Goal: Check status: Check status

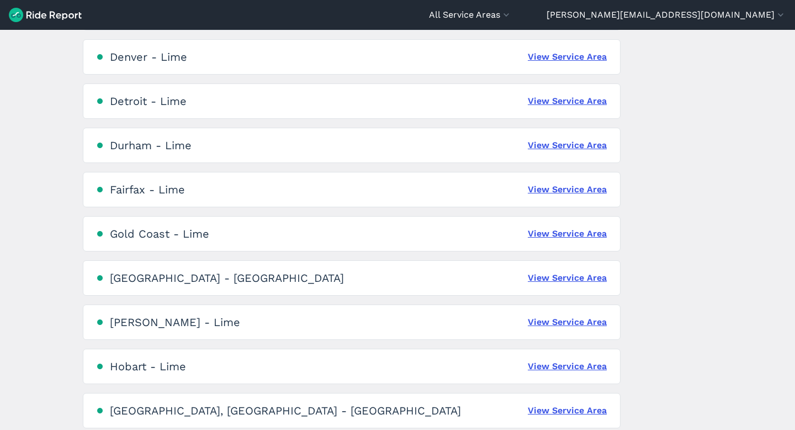
scroll to position [819, 0]
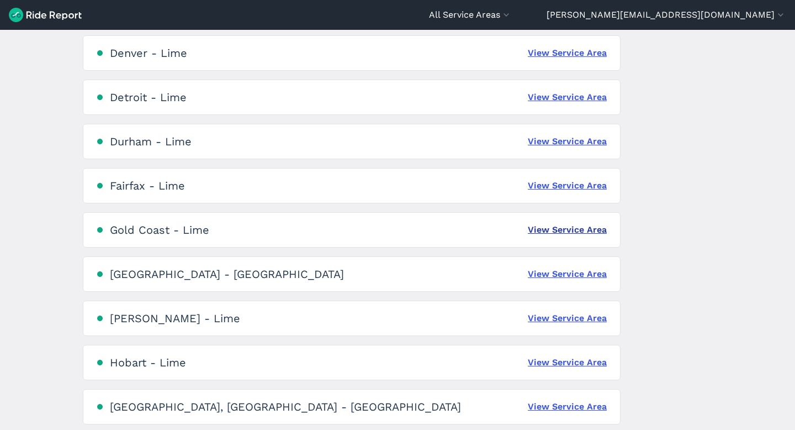
click at [568, 230] on link "View Service Area" at bounding box center [567, 229] width 79 height 13
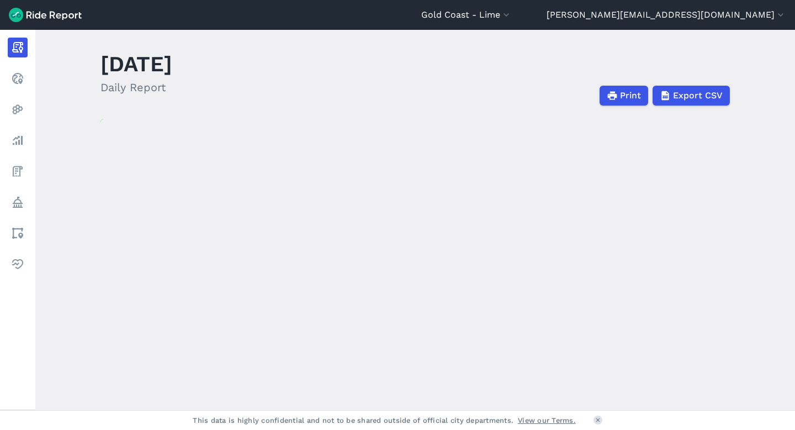
scroll to position [23, 0]
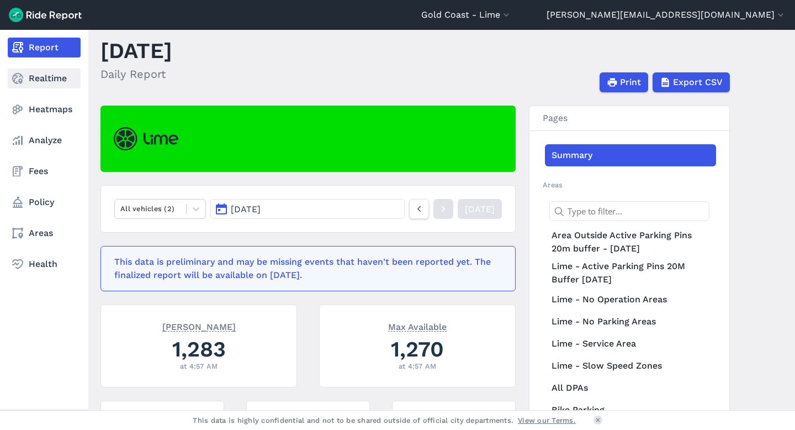
click at [21, 78] on icon at bounding box center [17, 78] width 13 height 13
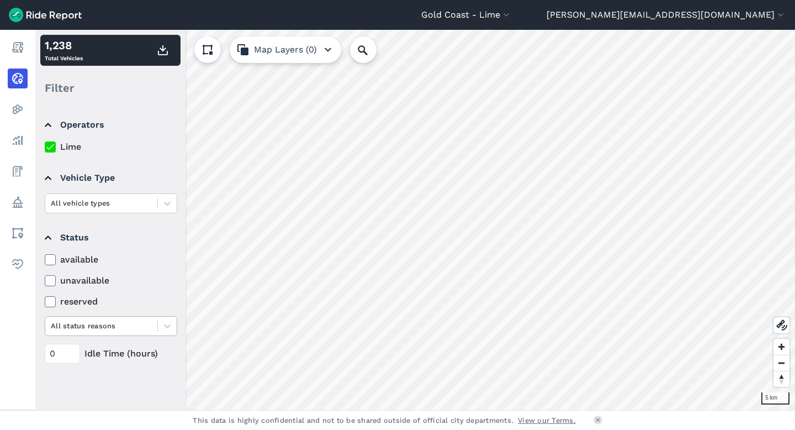
click at [71, 326] on div at bounding box center [101, 325] width 101 height 13
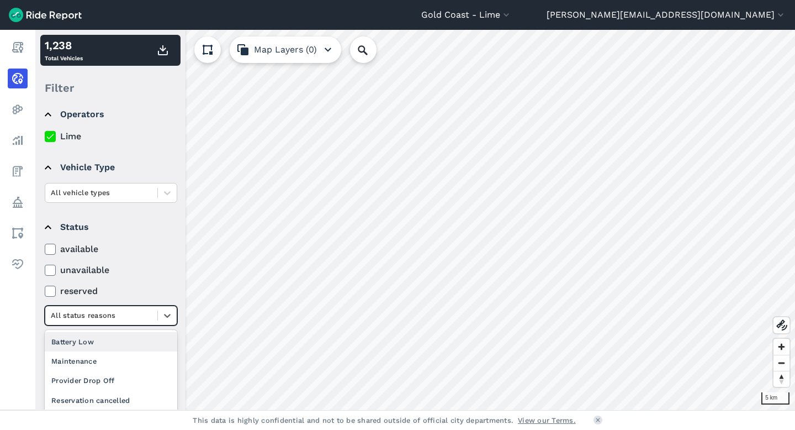
scroll to position [16, 0]
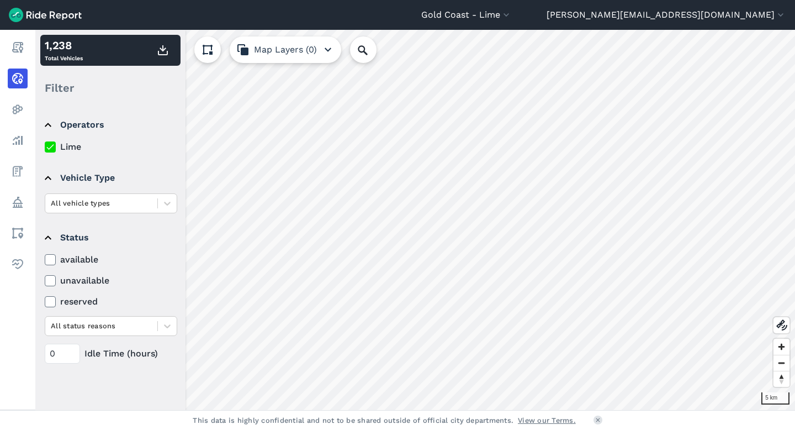
click at [154, 267] on div "available unavailable reserved All status reasons" at bounding box center [111, 294] width 133 height 83
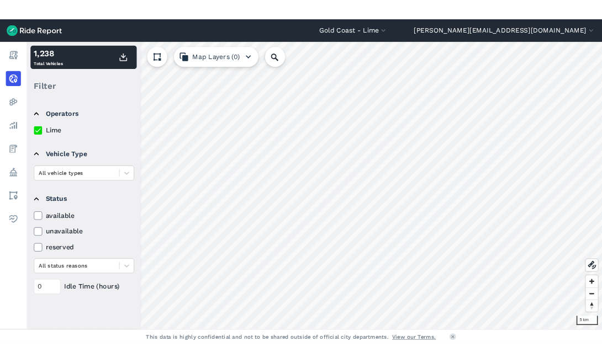
scroll to position [0, 0]
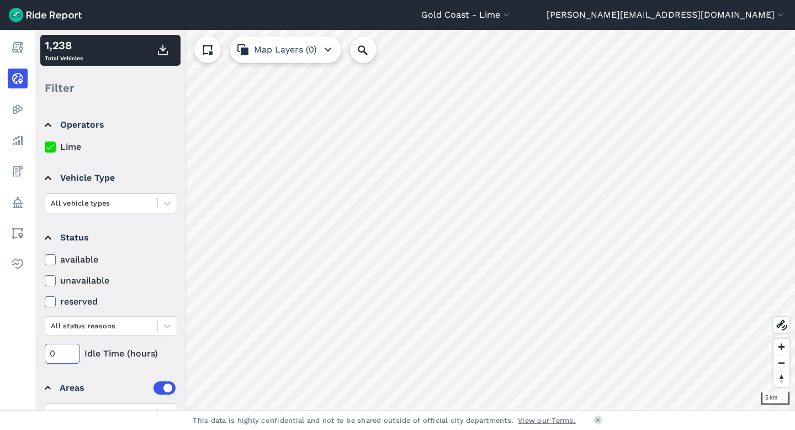
click at [51, 353] on input "0" at bounding box center [62, 353] width 35 height 20
click at [55, 355] on input "0" at bounding box center [62, 353] width 35 height 20
type input "48"
